Goal: Information Seeking & Learning: Learn about a topic

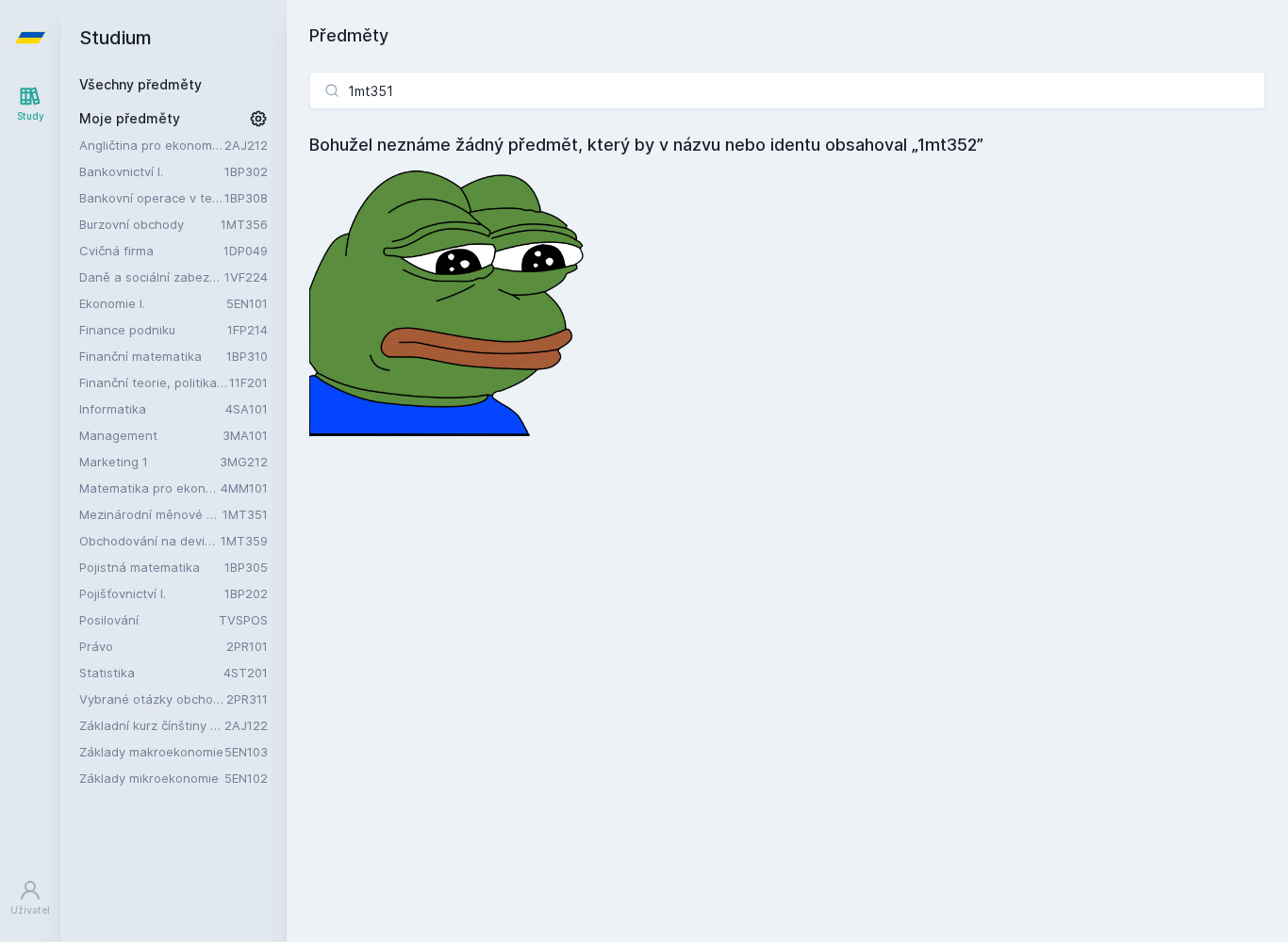
type input "1mt351"
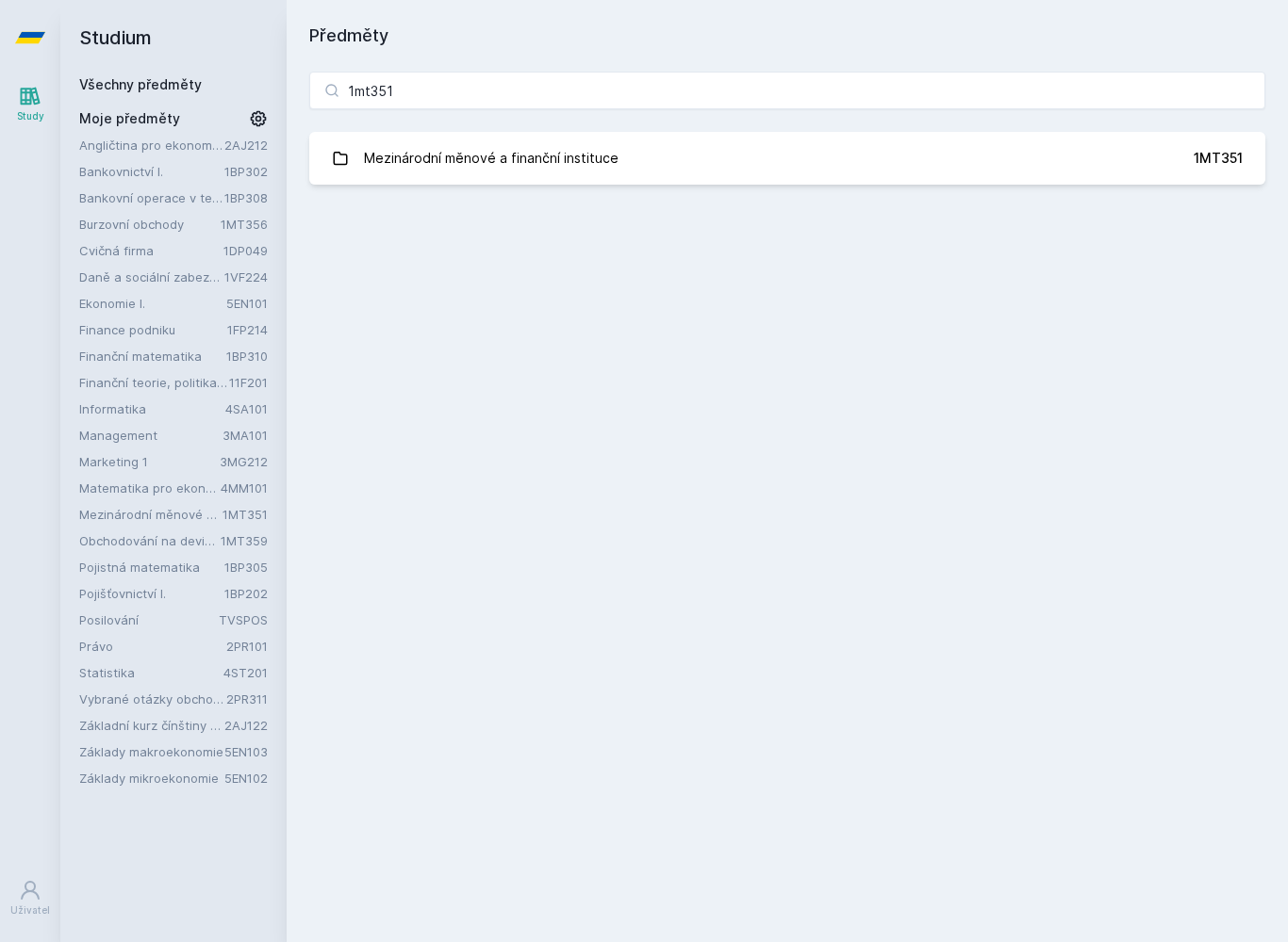
click at [1079, 145] on link "Mezinárodní měnové a finanční instituce 1MT351" at bounding box center [786, 159] width 955 height 53
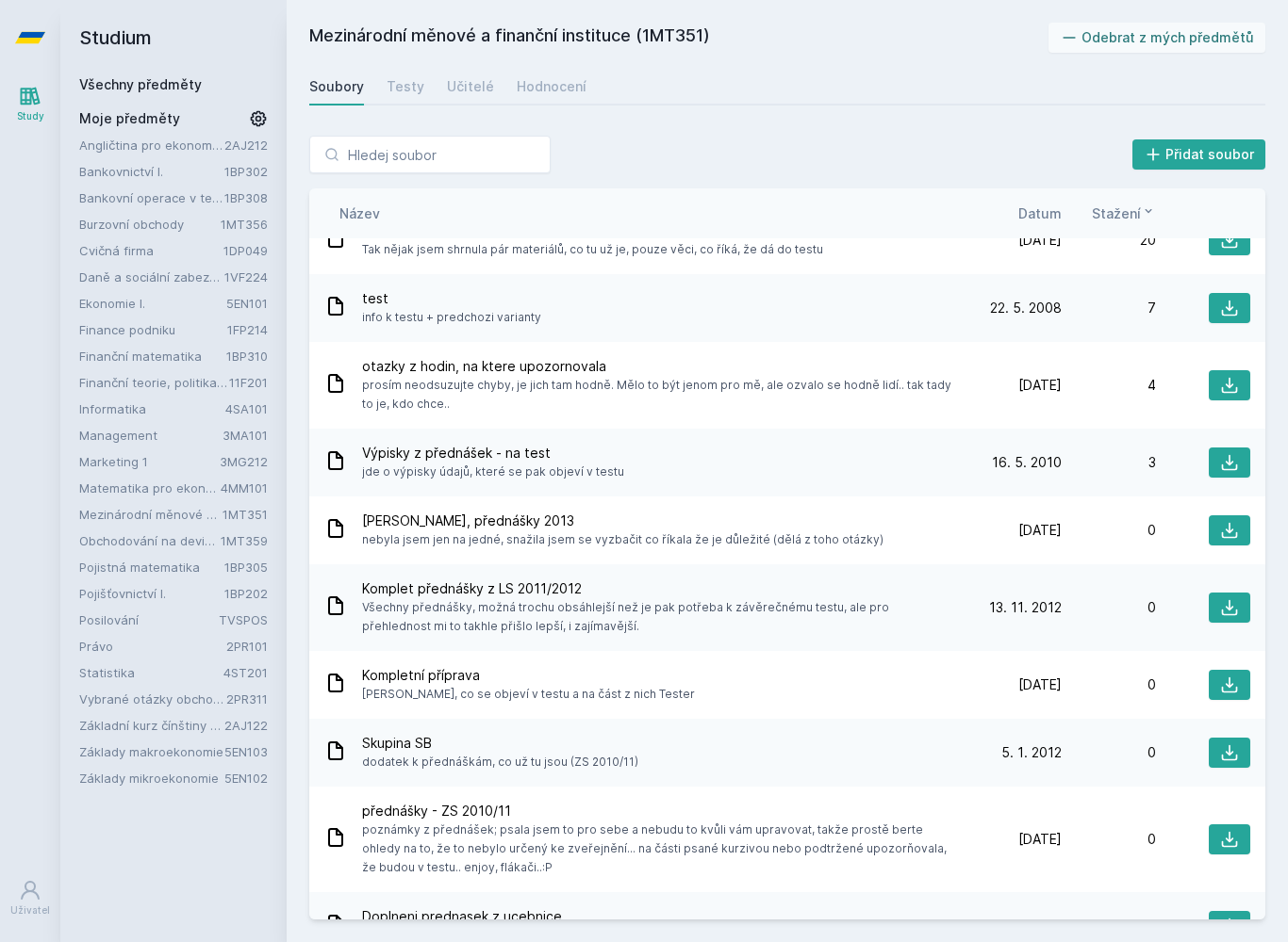
scroll to position [86, 0]
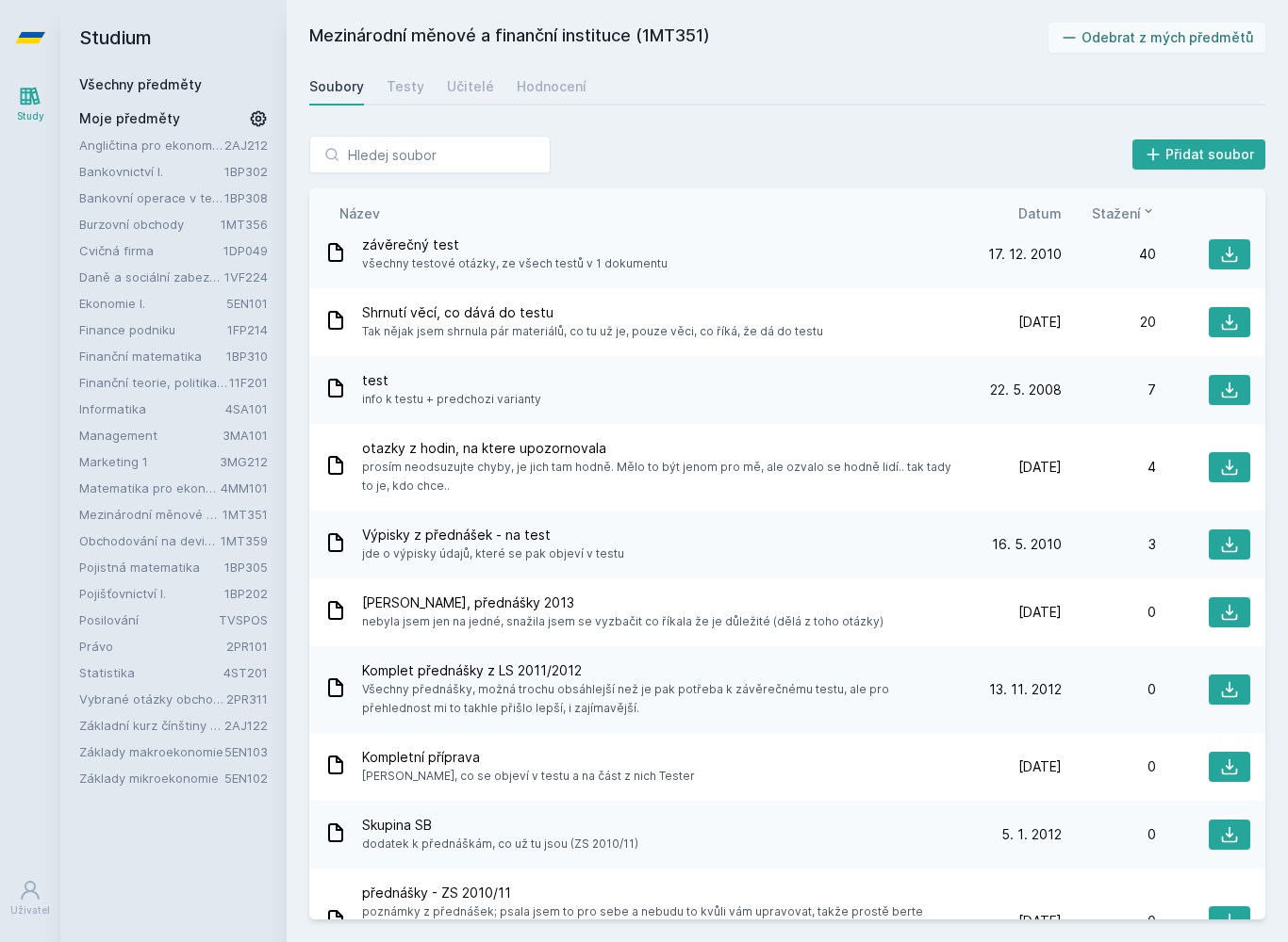
click at [567, 92] on div "Hodnocení" at bounding box center [552, 87] width 70 height 19
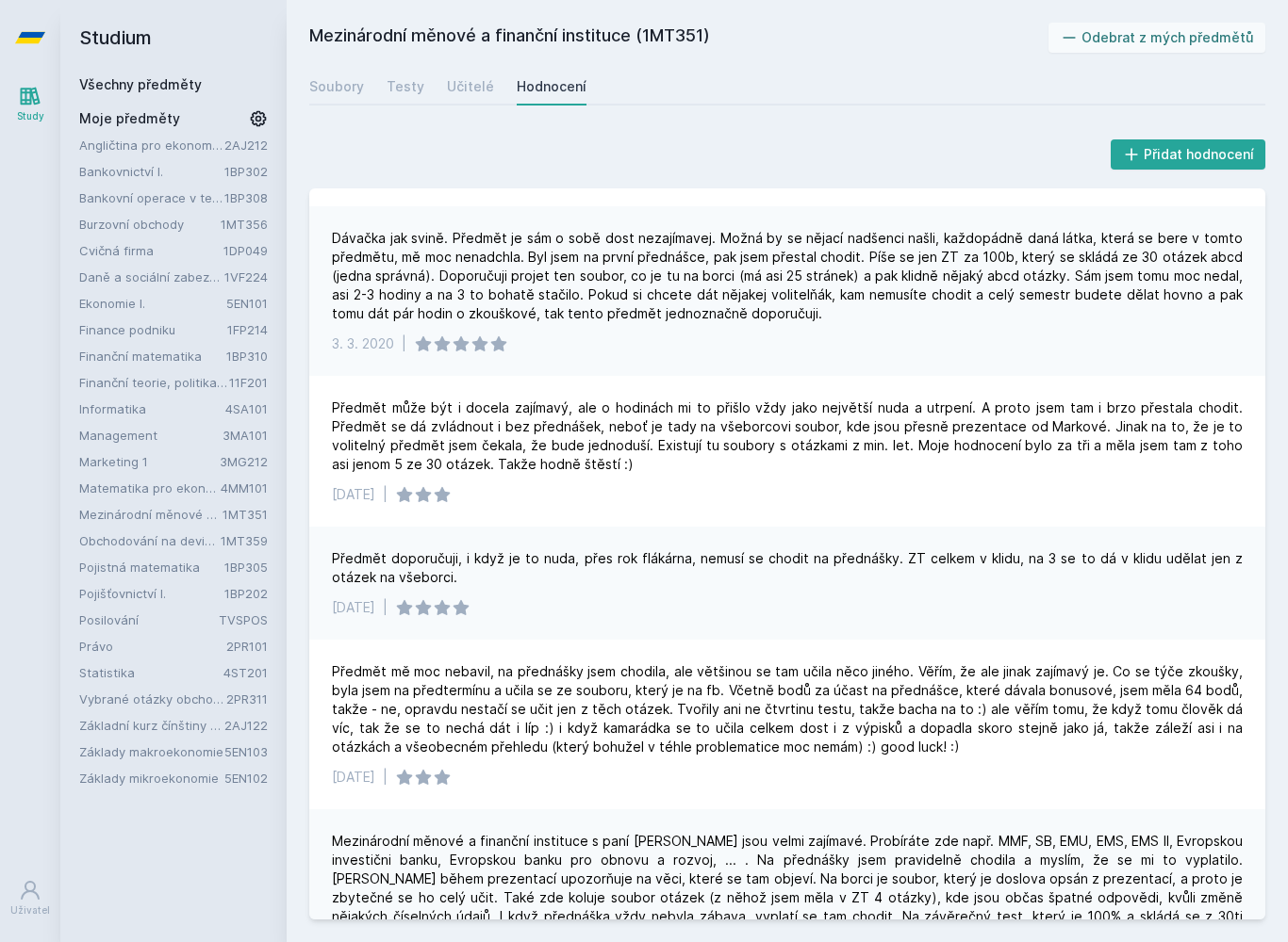
scroll to position [153, 0]
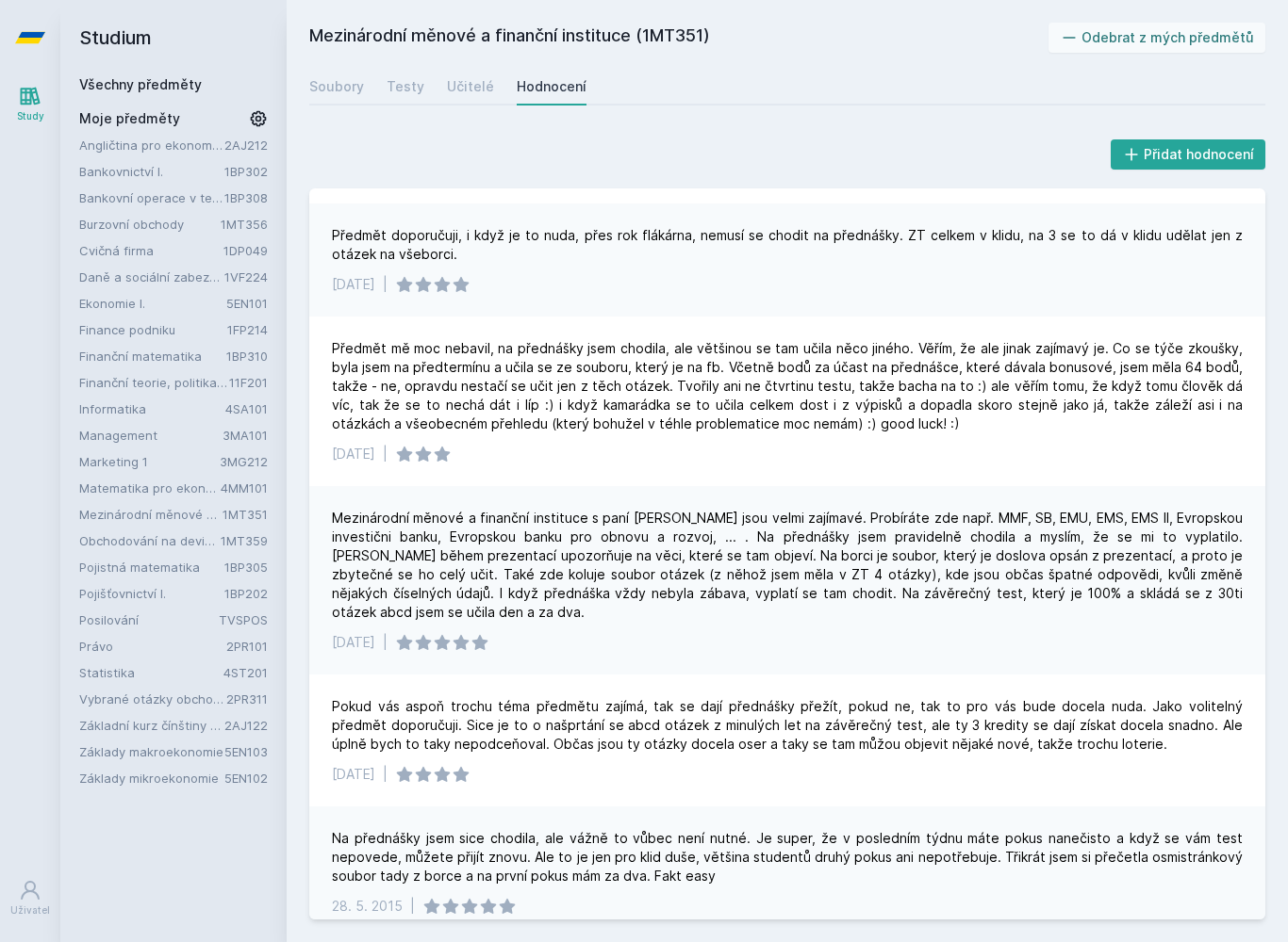
click at [1068, 128] on div "Přidat hodnocení Tenhle předmět jsou 3 kredity za maximálně půl dne učení ve zk…" at bounding box center [786, 528] width 1001 height 830
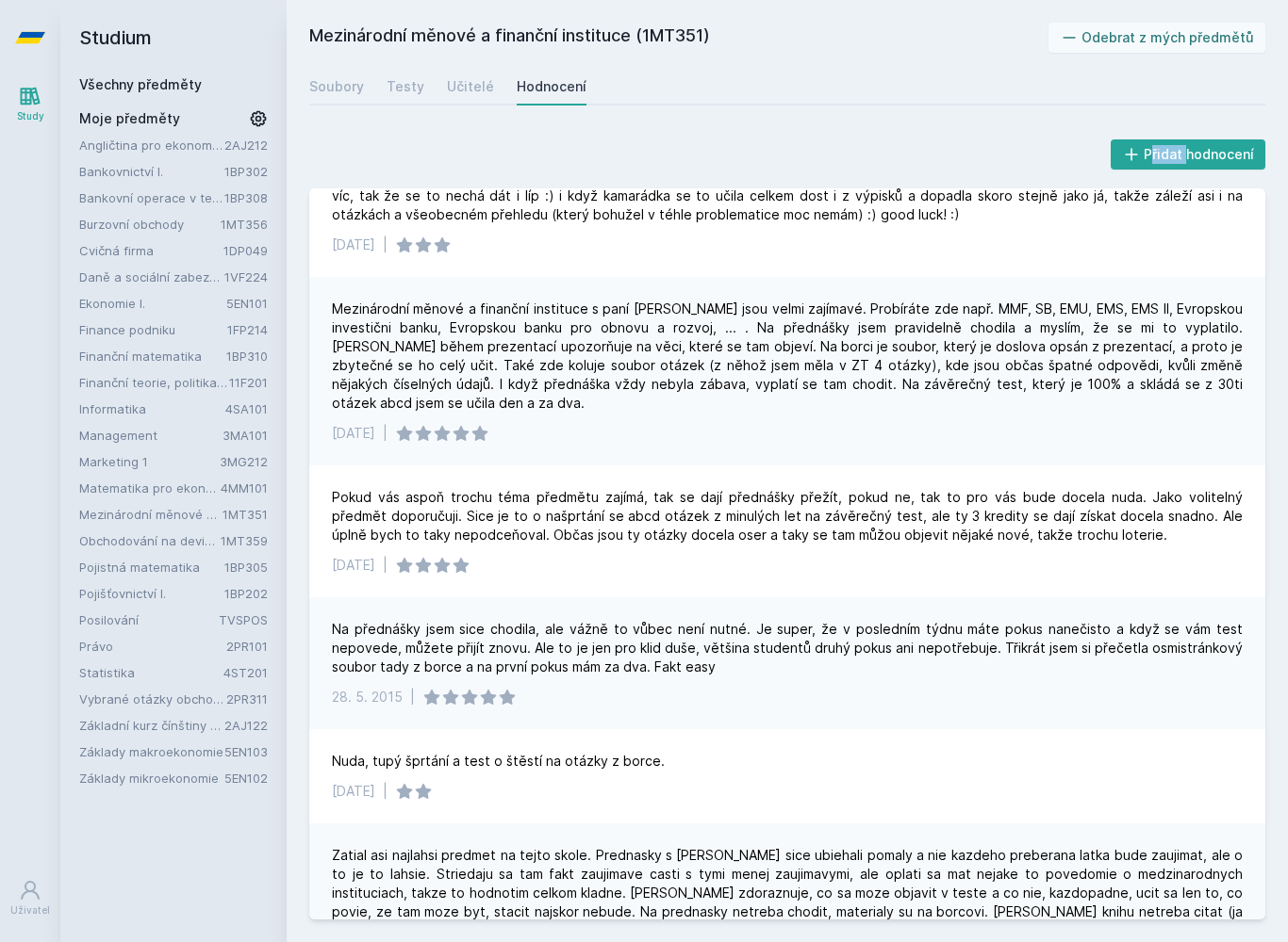
scroll to position [685, 0]
click at [27, 105] on icon at bounding box center [30, 96] width 20 height 18
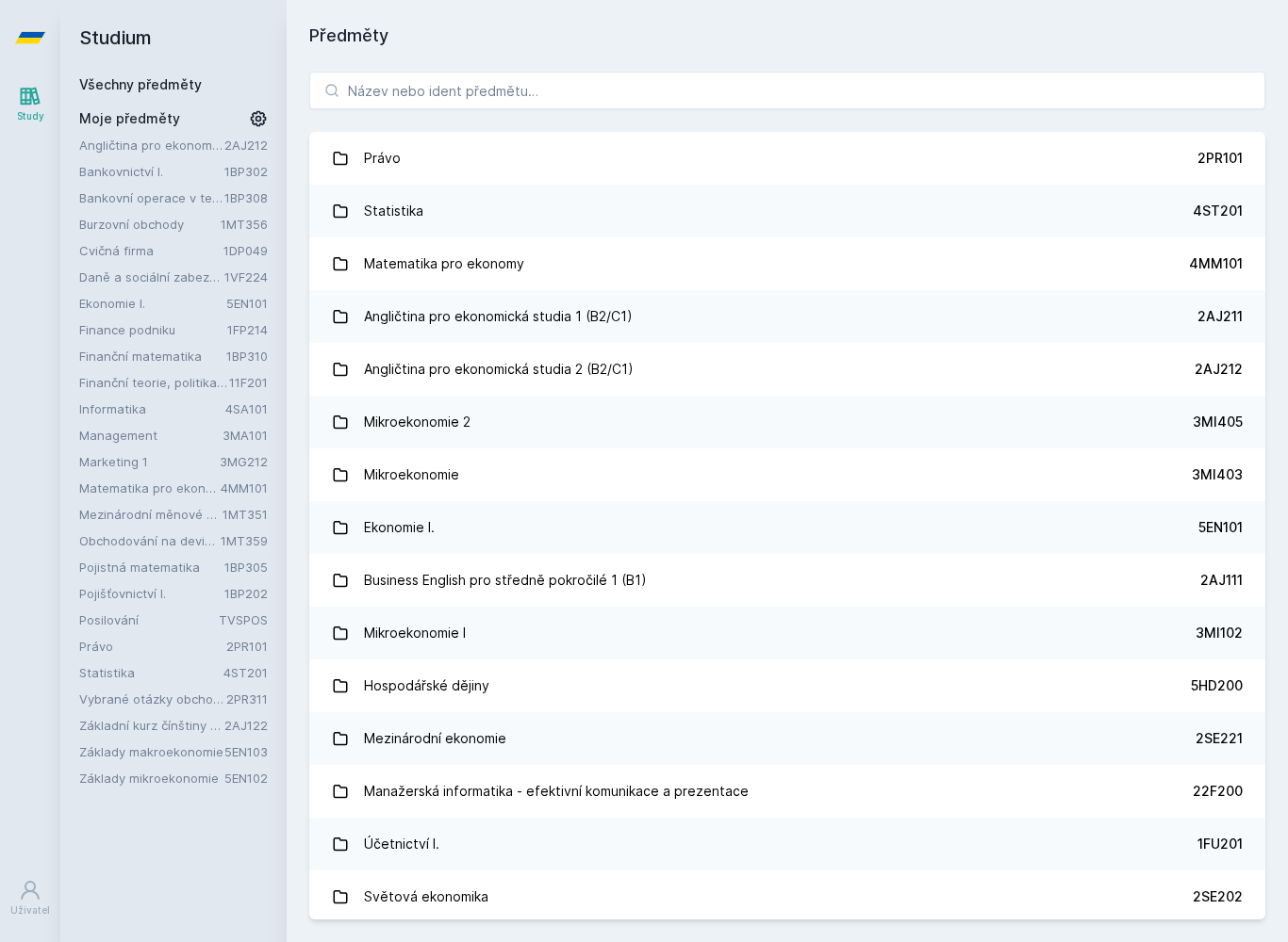
click at [113, 495] on link "Matematika pro ekonomy" at bounding box center [150, 488] width 142 height 19
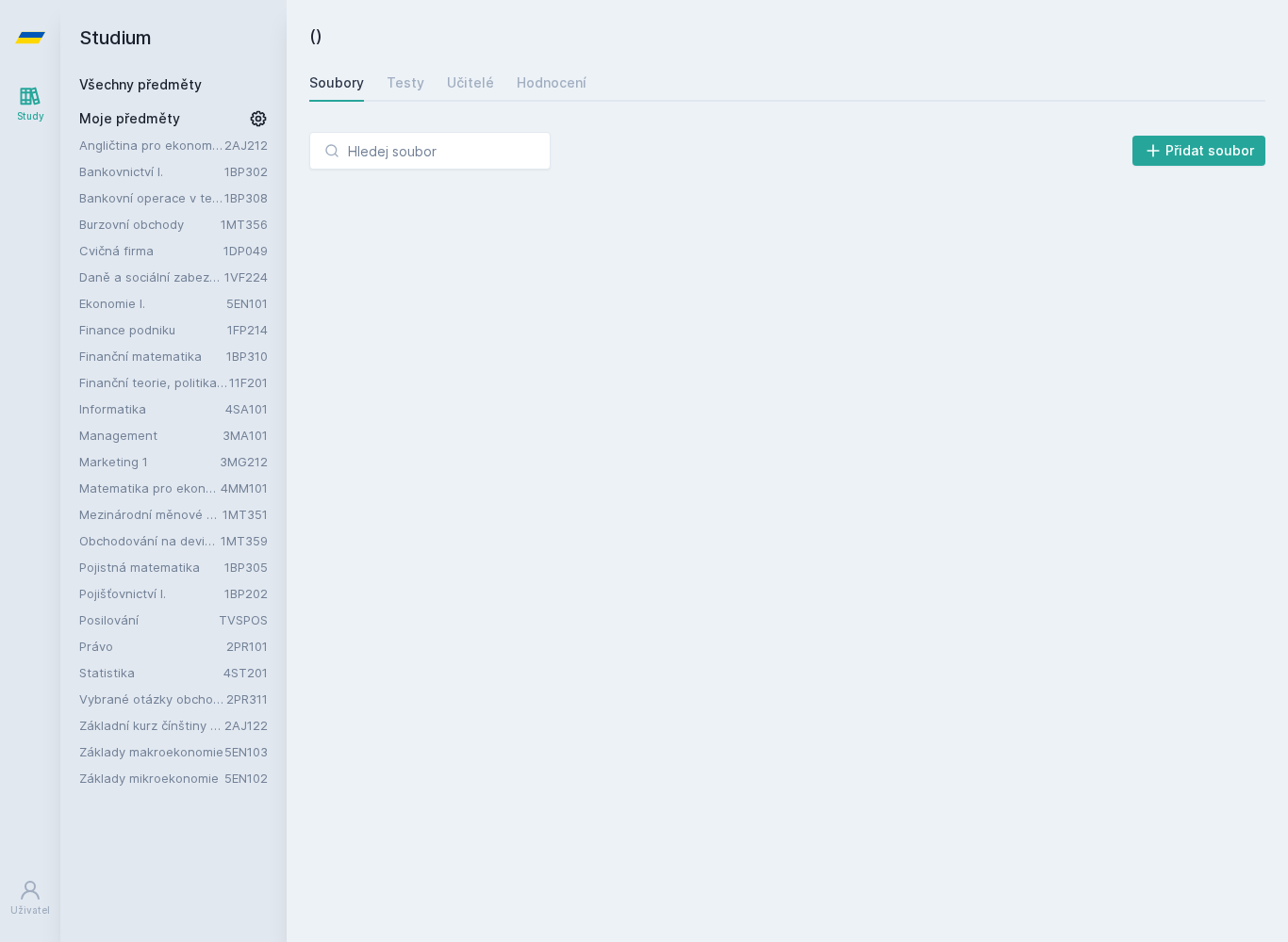
click at [461, 81] on div "Učitelé" at bounding box center [471, 83] width 47 height 19
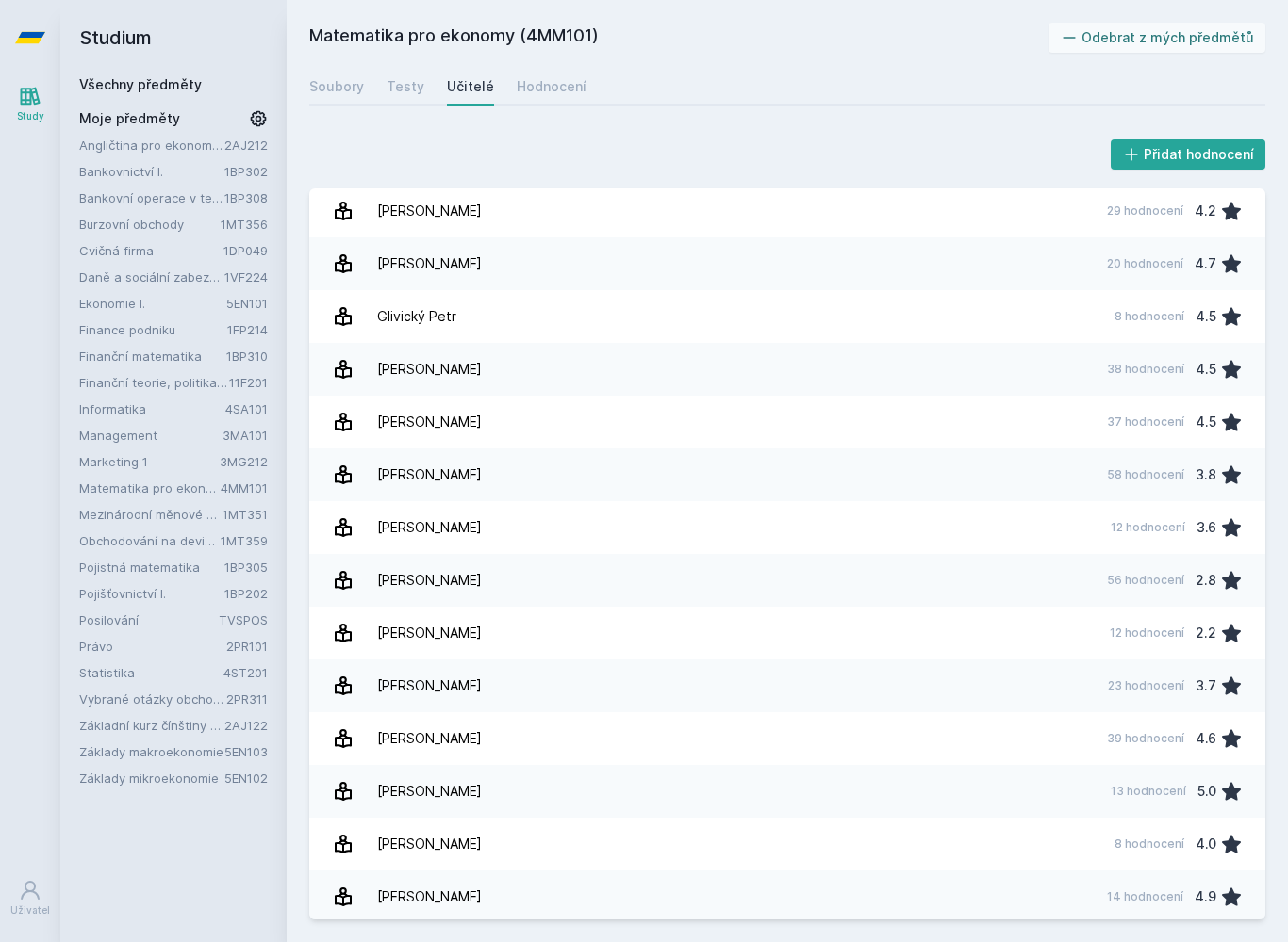
scroll to position [421, 0]
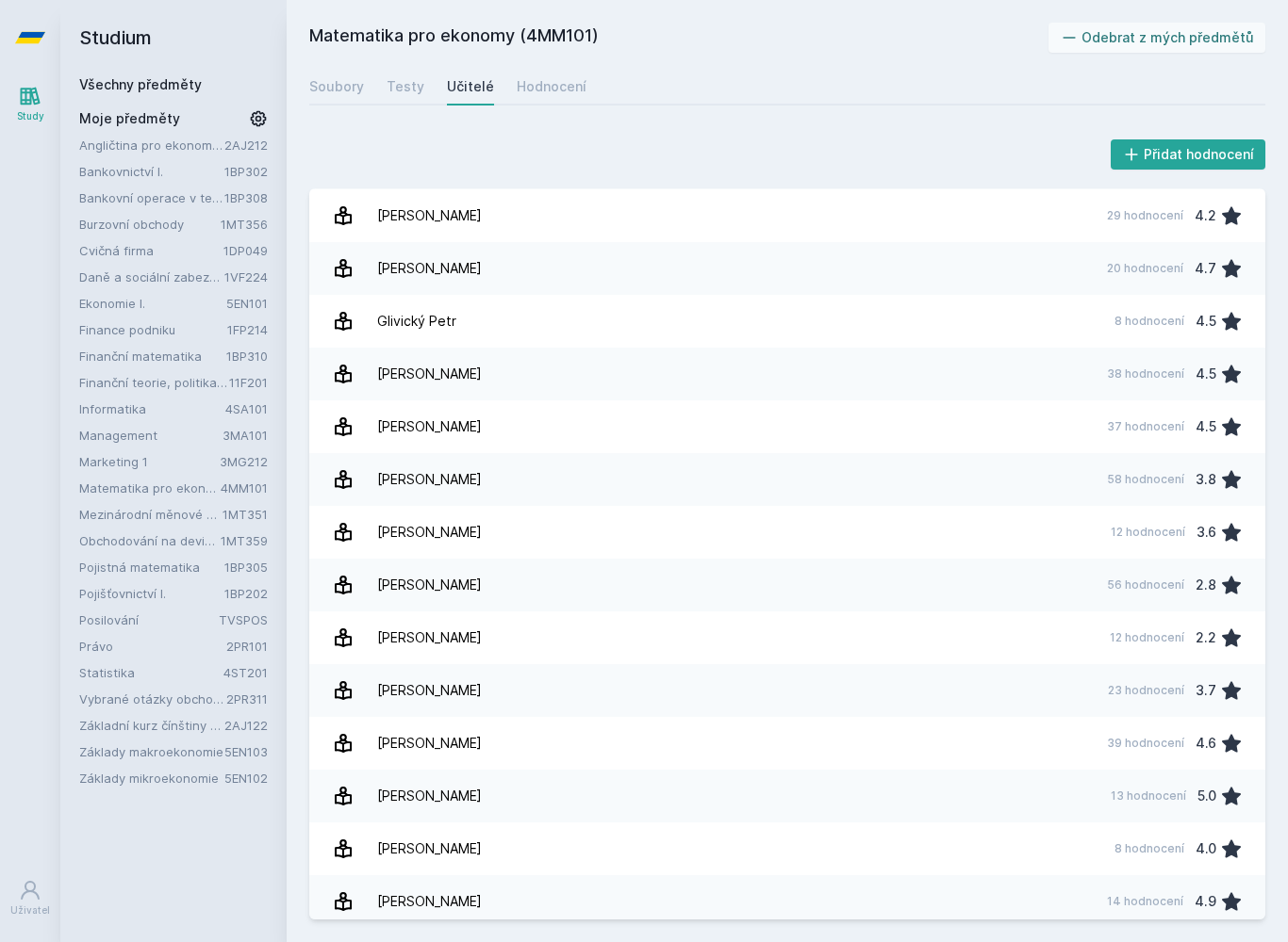
click at [744, 727] on link "[PERSON_NAME] 39 hodnocení 4.6" at bounding box center [786, 744] width 955 height 53
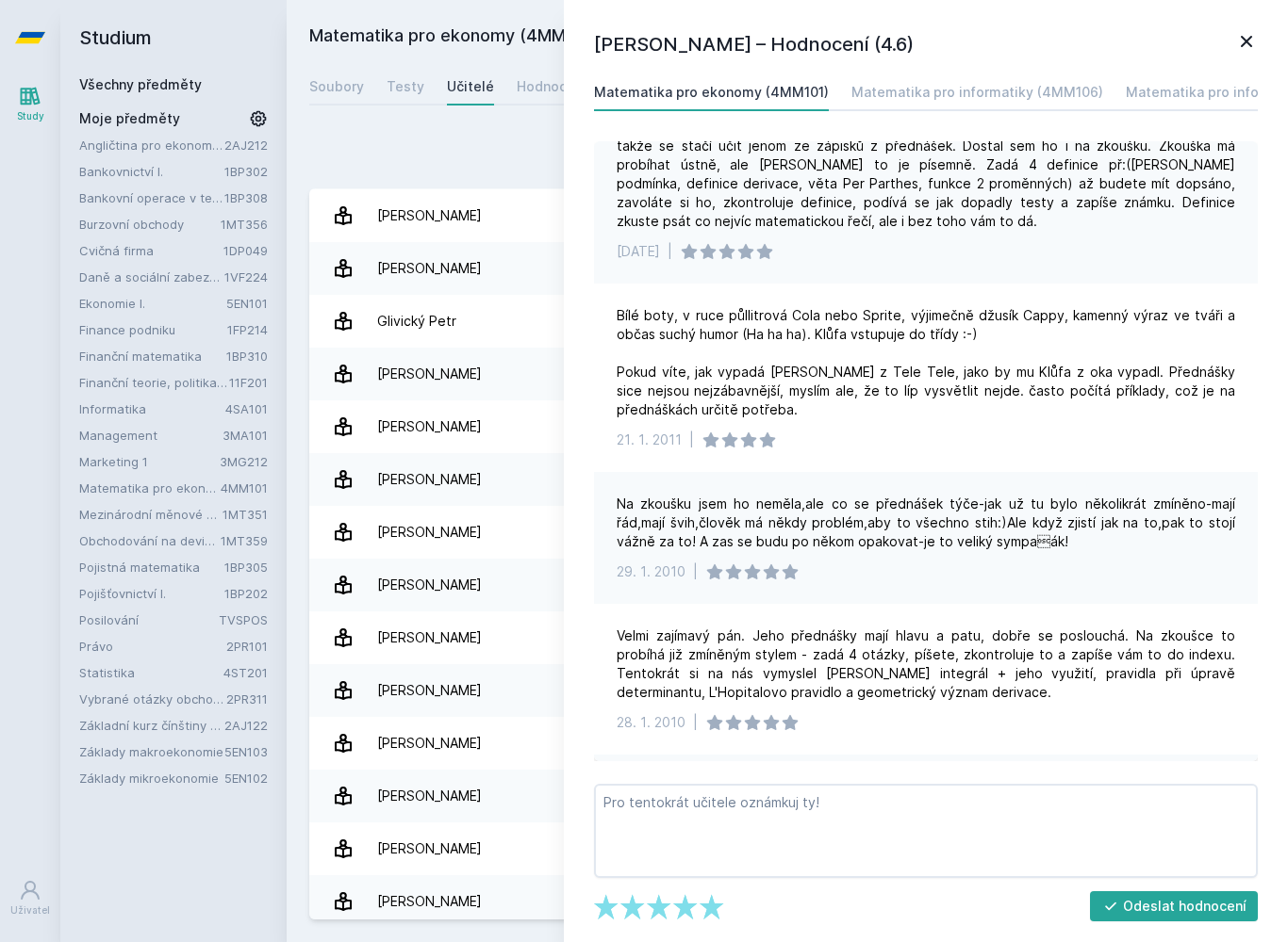
scroll to position [639, 0]
